Goal: Information Seeking & Learning: Learn about a topic

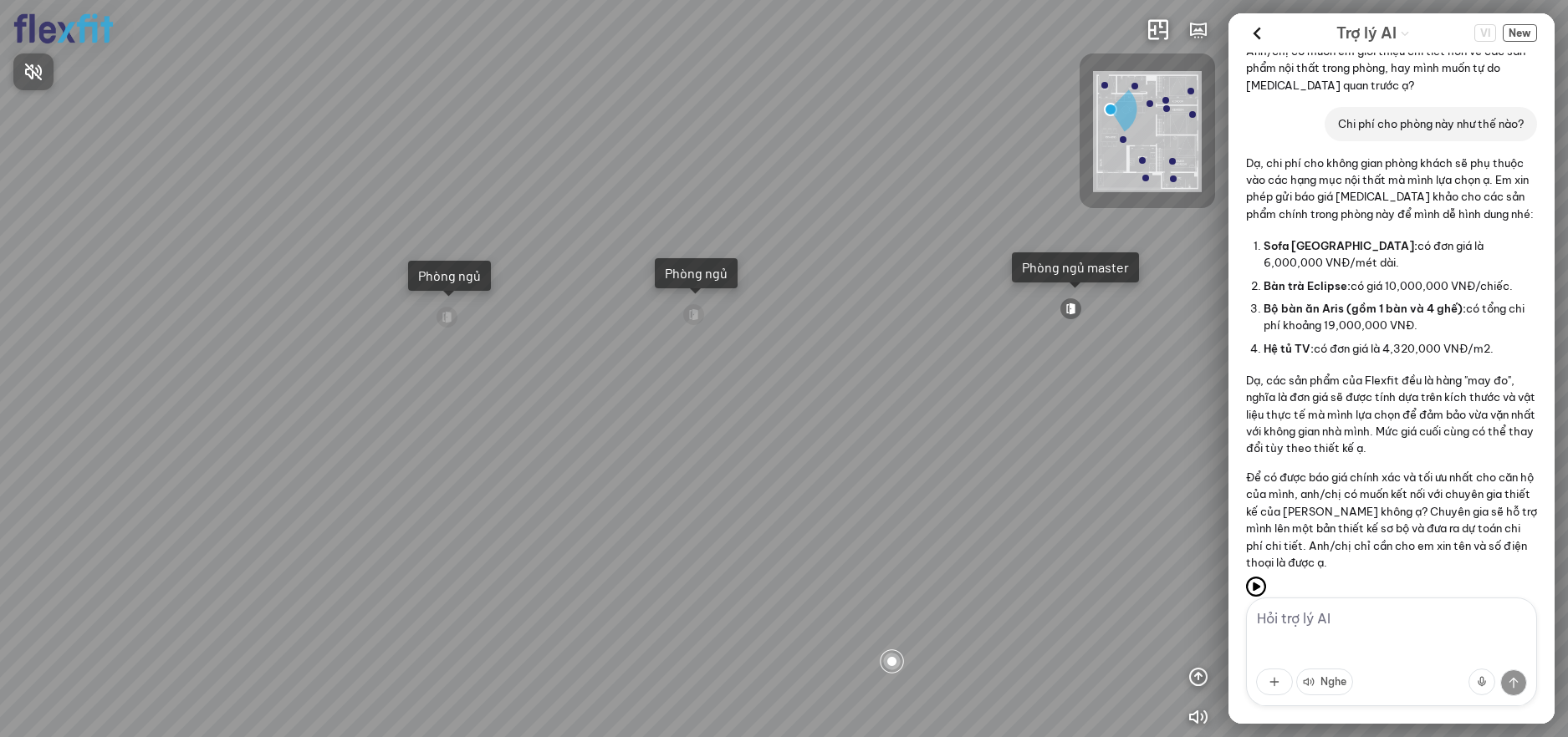
scroll to position [586, 0]
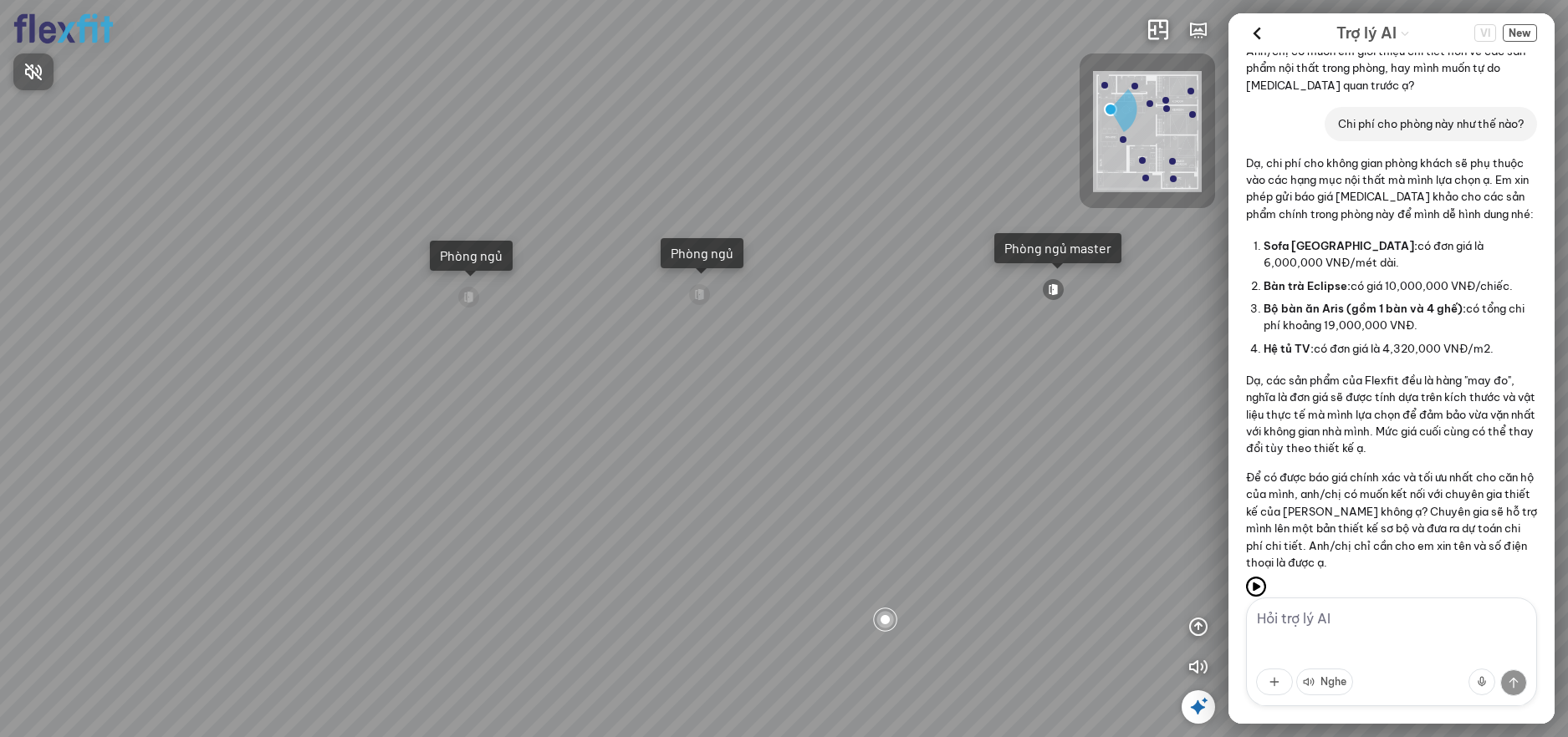
drag, startPoint x: 1016, startPoint y: 507, endPoint x: 602, endPoint y: 490, distance: 414.3
click at [605, 493] on div at bounding box center [784, 368] width 1568 height 737
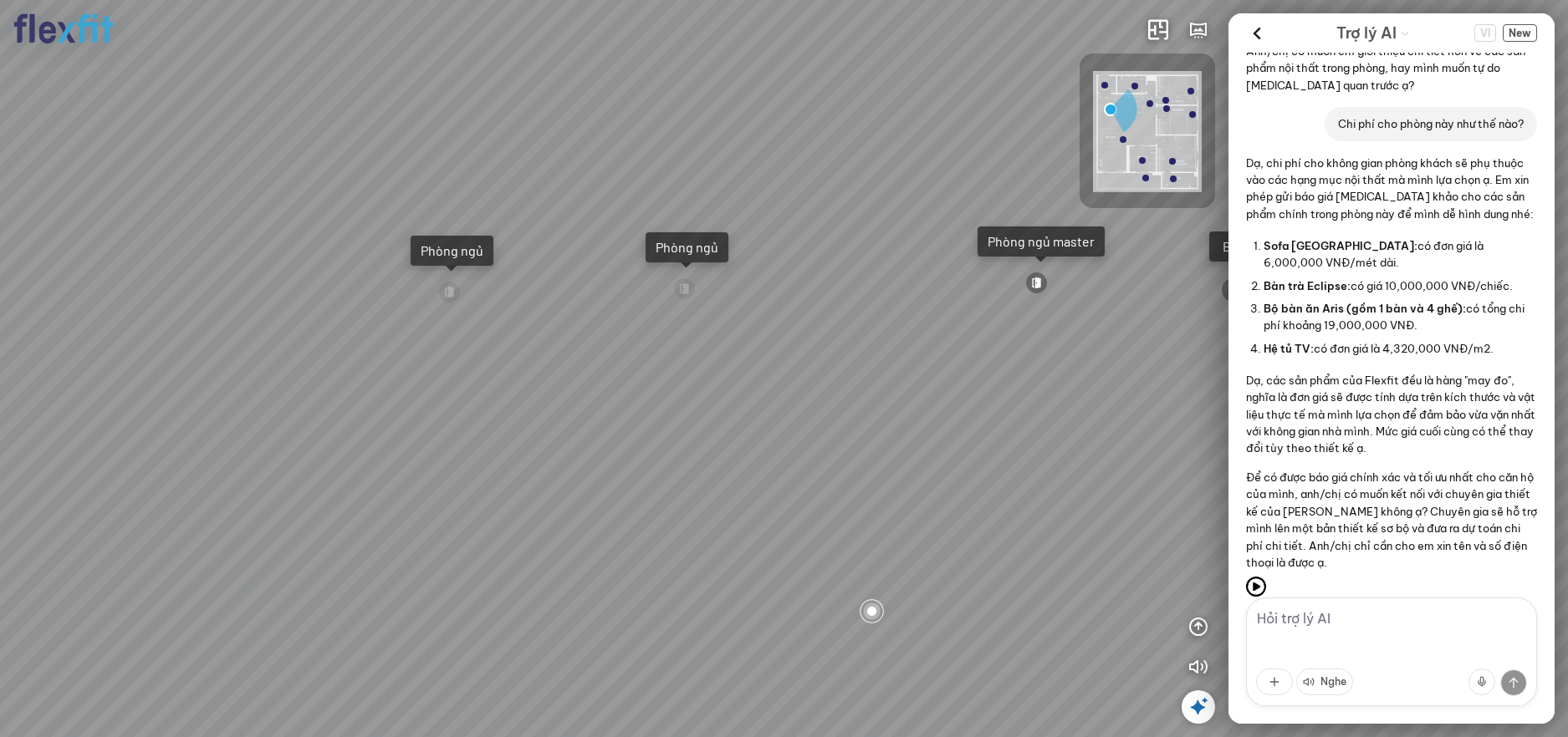
drag, startPoint x: 956, startPoint y: 449, endPoint x: 630, endPoint y: 428, distance: 326.7
click at [631, 428] on div "Ban công Bếp Phòng ngủ master Phòng ngủ Phòng ngủ" at bounding box center [784, 368] width 1568 height 737
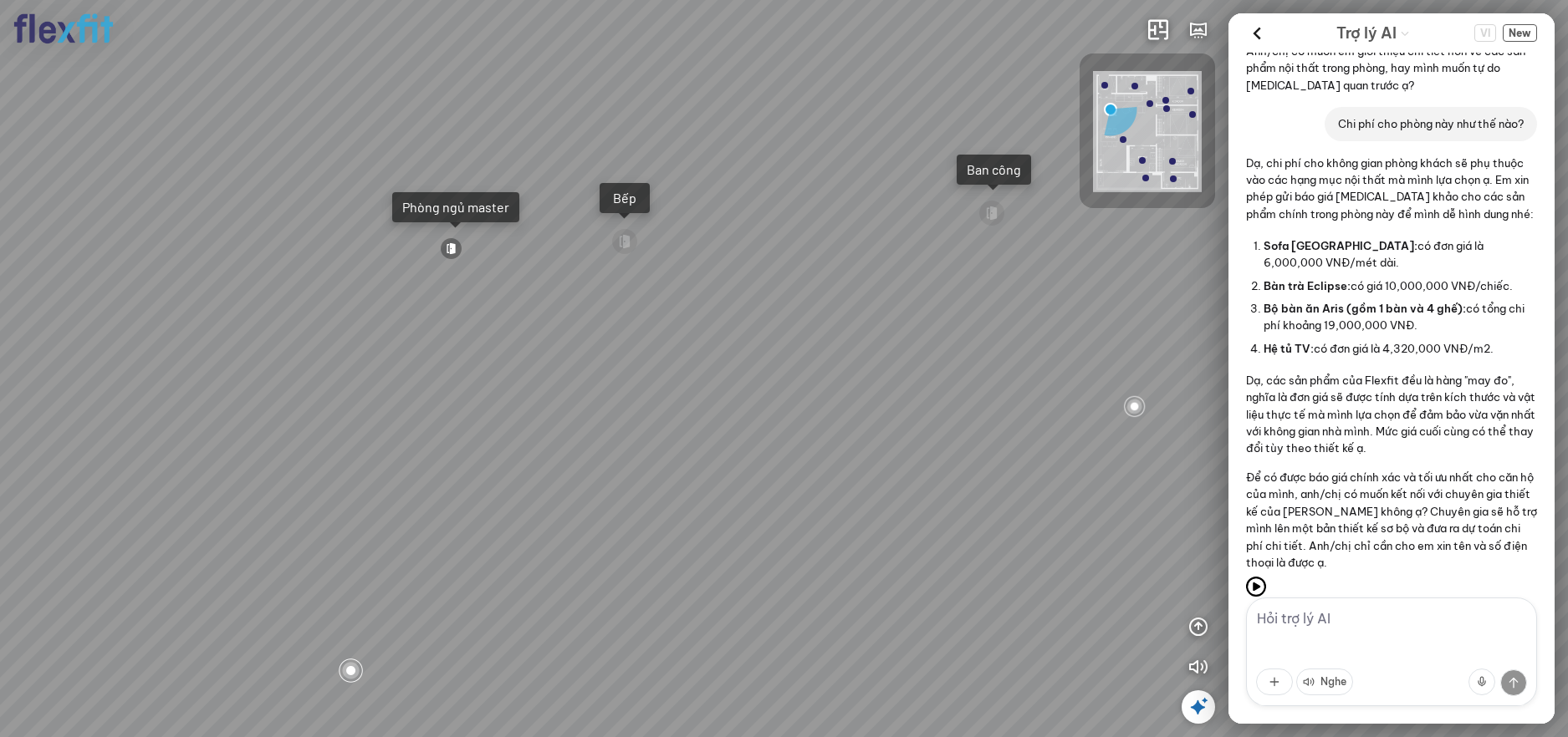
drag, startPoint x: 987, startPoint y: 447, endPoint x: 785, endPoint y: 455, distance: 202.2
click at [475, 437] on div "Ban công Bếp Phòng ngủ master Phòng ngủ Phòng ngủ" at bounding box center [784, 368] width 1568 height 737
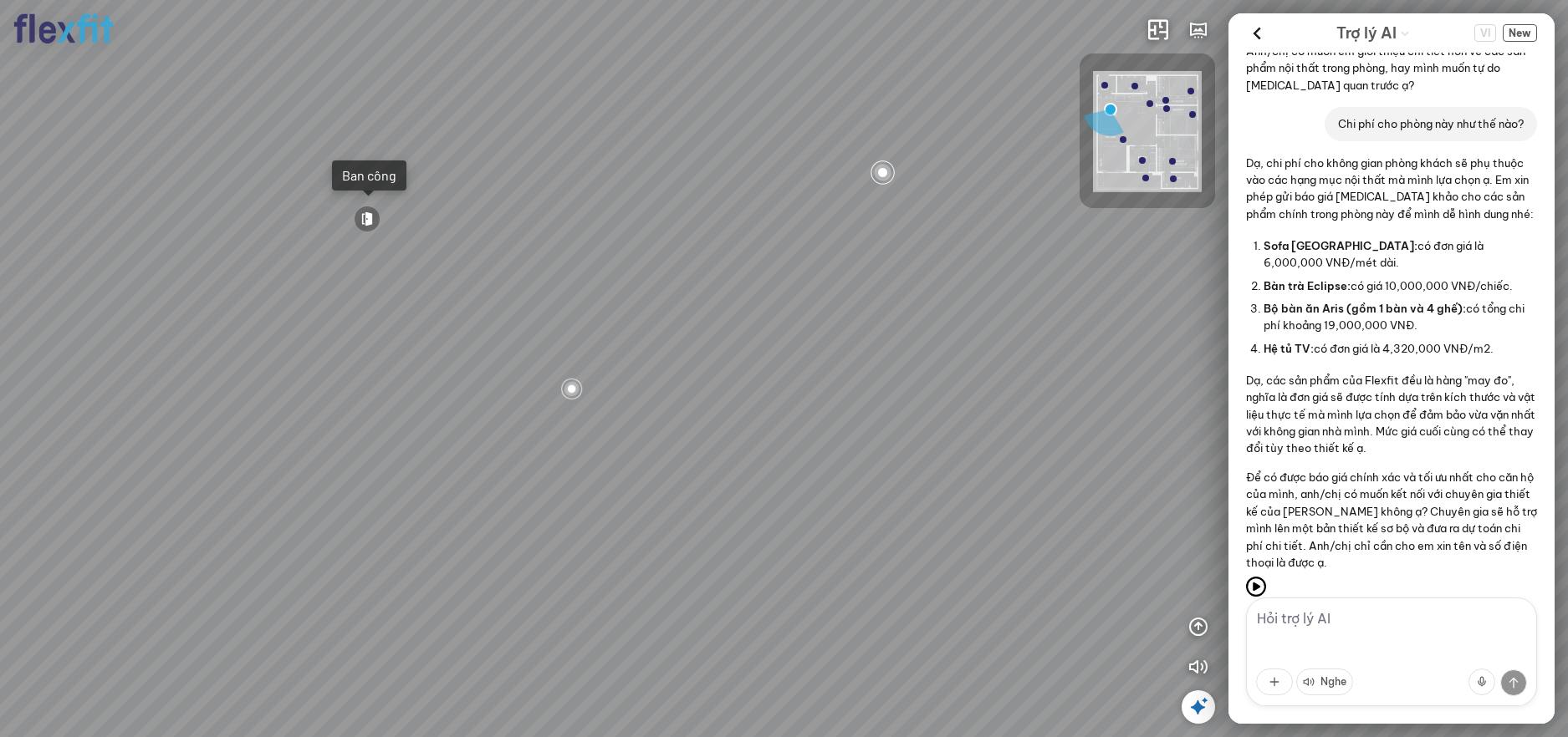
drag, startPoint x: 775, startPoint y: 477, endPoint x: 618, endPoint y: 485, distance: 157.2
click at [587, 488] on div "Ban công Bếp Phòng ngủ master Phòng ngủ Phòng ngủ" at bounding box center [784, 368] width 1568 height 737
click at [916, 511] on div "Ban công Bếp Phòng ngủ master Phòng ngủ Phòng ngủ" at bounding box center [784, 368] width 1568 height 737
drag, startPoint x: 761, startPoint y: 513, endPoint x: 915, endPoint y: 558, distance: 160.4
click at [915, 558] on div "Ban công Bếp Phòng ngủ master Phòng ngủ Phòng ngủ" at bounding box center [784, 368] width 1568 height 737
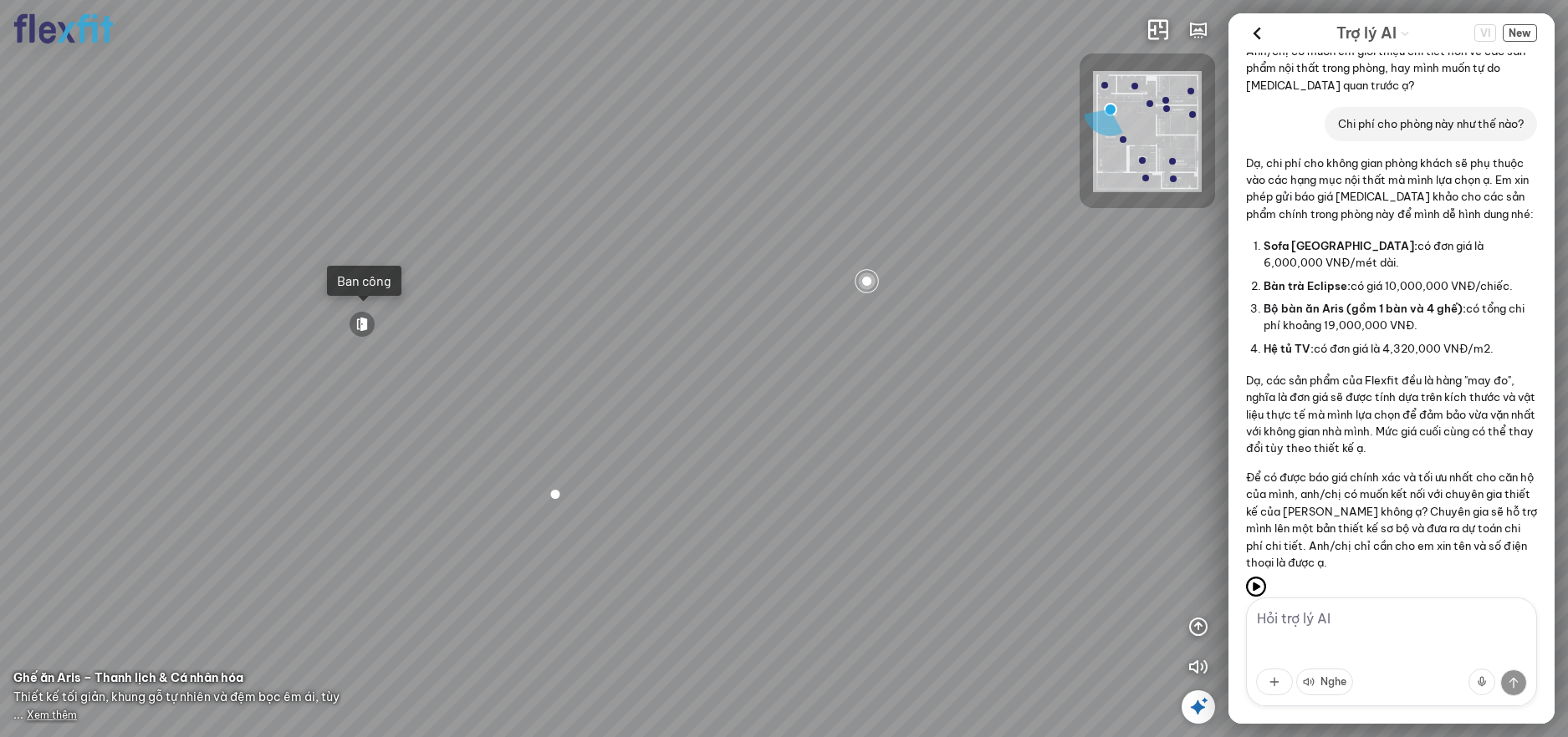
click at [564, 498] on div at bounding box center [555, 493] width 25 height 25
click at [560, 498] on div "Ban công Bếp Phòng ngủ master Phòng ngủ Phòng ngủ" at bounding box center [784, 368] width 1568 height 737
drag, startPoint x: 915, startPoint y: 445, endPoint x: 651, endPoint y: 422, distance: 265.0
click at [605, 422] on div "Ban công Bếp Phòng ngủ master Phòng ngủ Phòng ngủ" at bounding box center [784, 368] width 1568 height 737
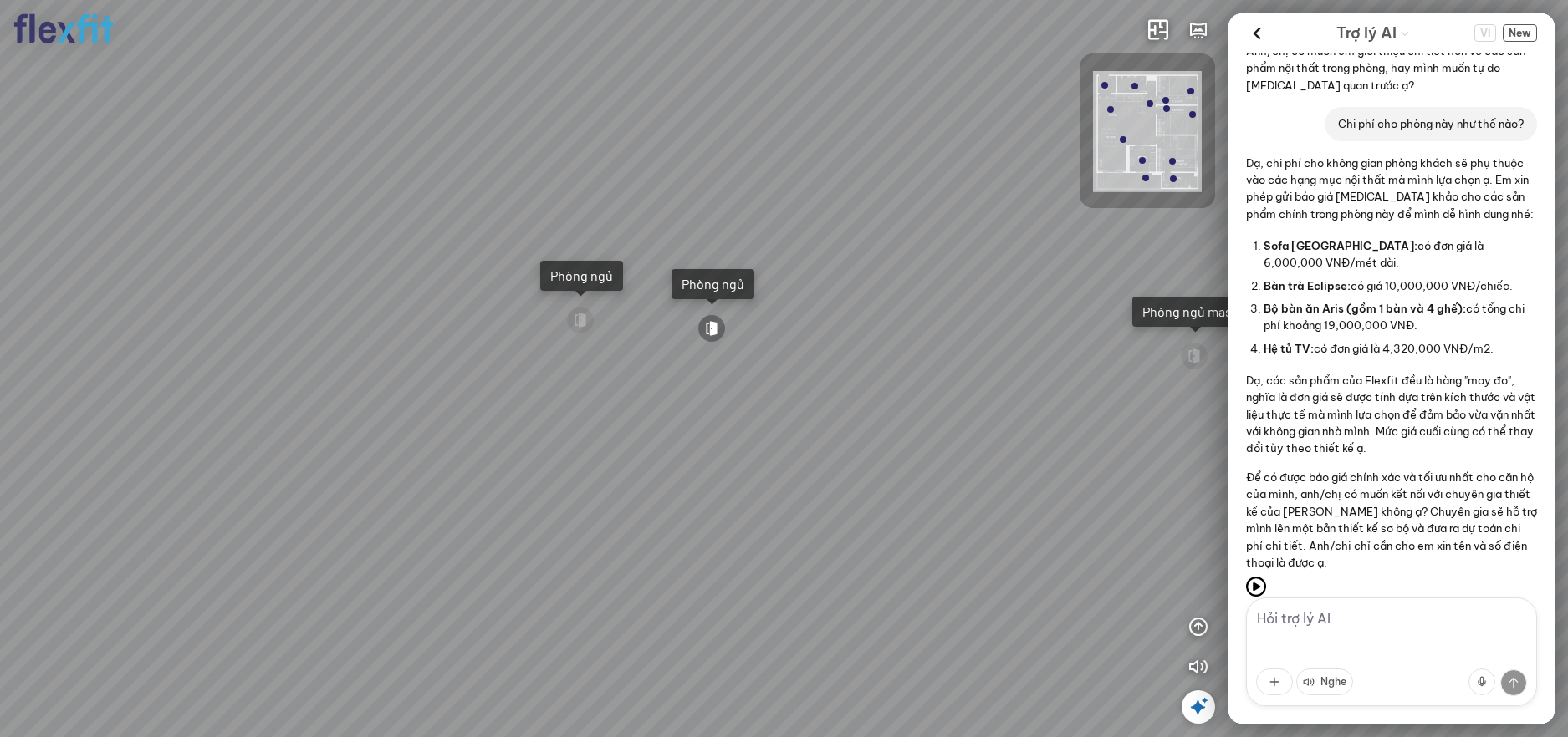
drag, startPoint x: 771, startPoint y: 423, endPoint x: 568, endPoint y: 426, distance: 203.0
click at [568, 426] on div "Ban công Bếp Phòng ngủ master Phòng ngủ Phòng ngủ" at bounding box center [784, 368] width 1568 height 737
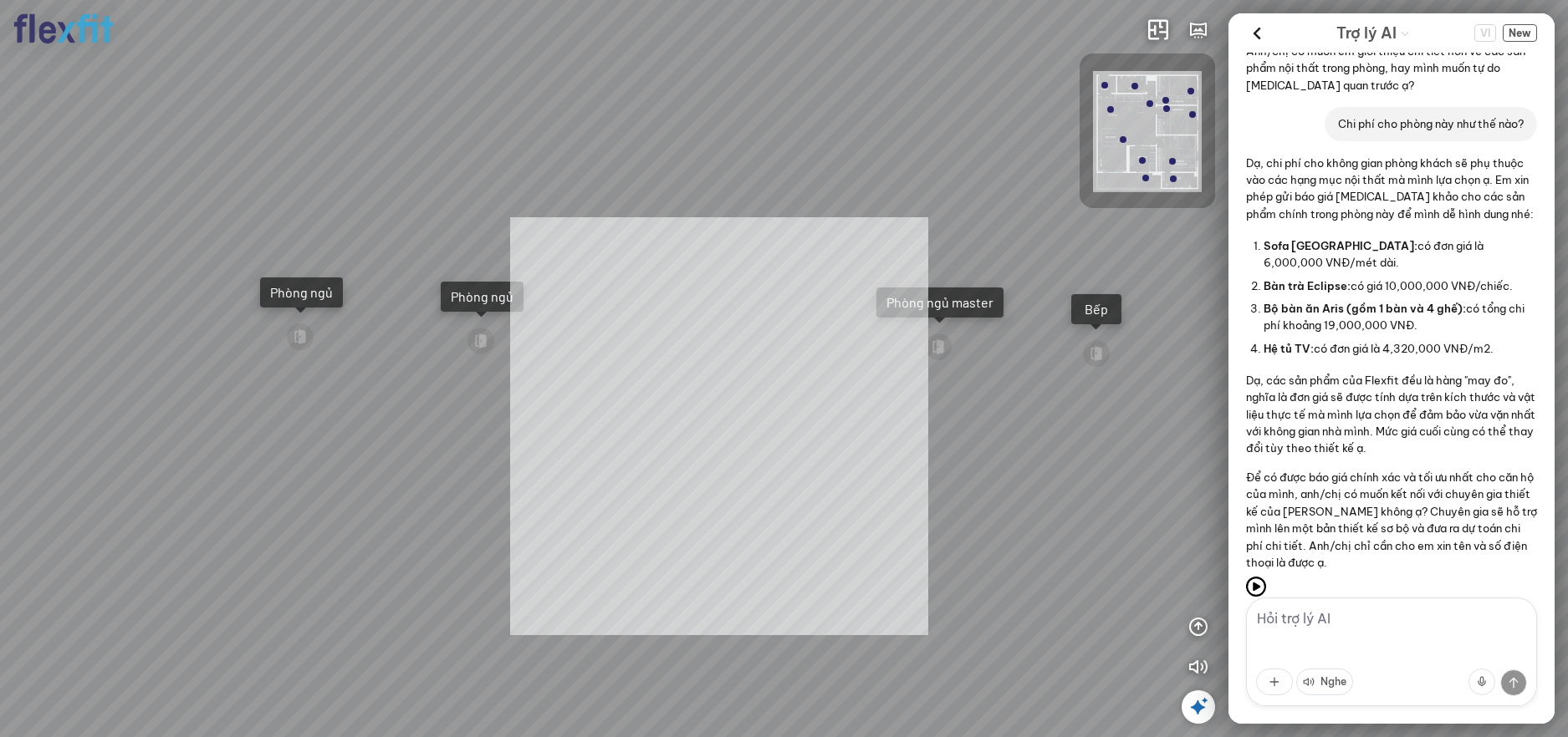
click at [719, 426] on div "Ban công Bếp Phòng ngủ master Phòng ngủ Phòng ngủ INFO: krpano 1.20.8 (build [D…" at bounding box center [784, 368] width 1568 height 737
